Goal: Find contact information: Obtain details needed to contact an individual or organization

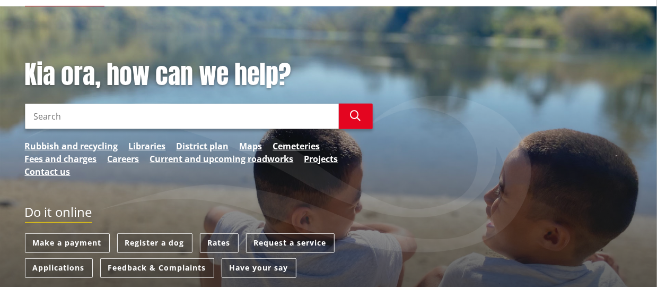
scroll to position [106, 0]
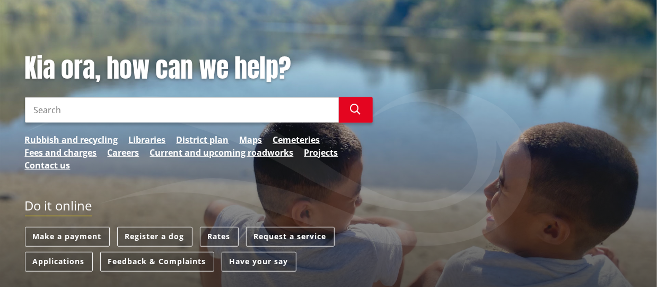
click at [63, 106] on input "Search" at bounding box center [182, 109] width 314 height 25
type input "Chief Executive Officer"
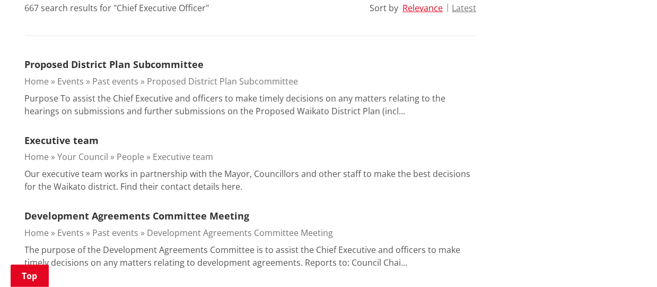
scroll to position [318, 0]
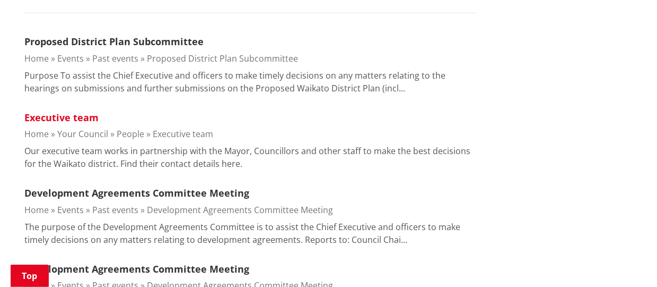
click at [86, 117] on link "Executive team" at bounding box center [62, 117] width 74 height 13
